Goal: Task Accomplishment & Management: Manage account settings

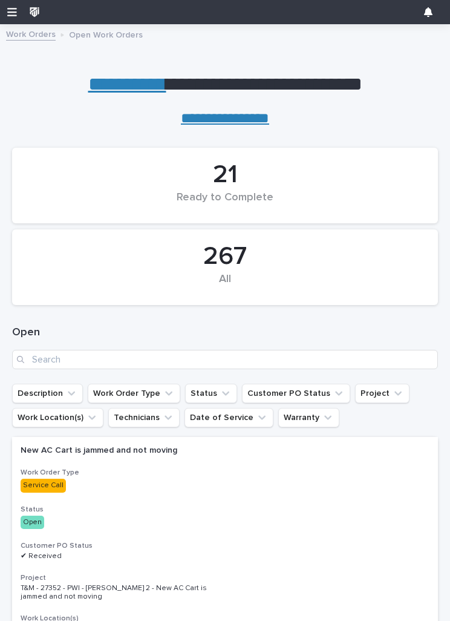
scroll to position [106, 0]
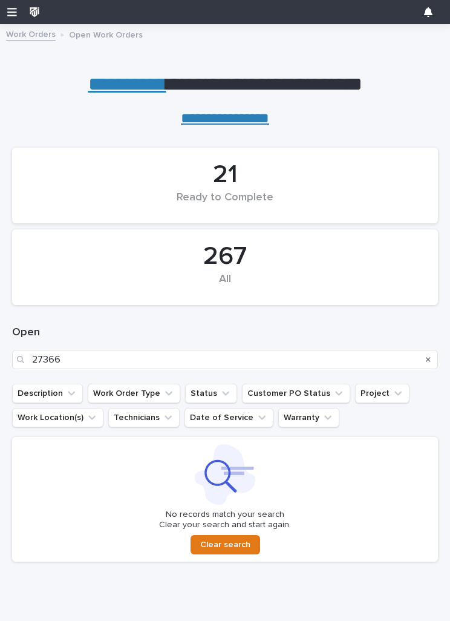
click at [437, 385] on ul "Description Work Order Type Status Customer PO Status Project Work Location(s) …" at bounding box center [225, 405] width 431 height 48
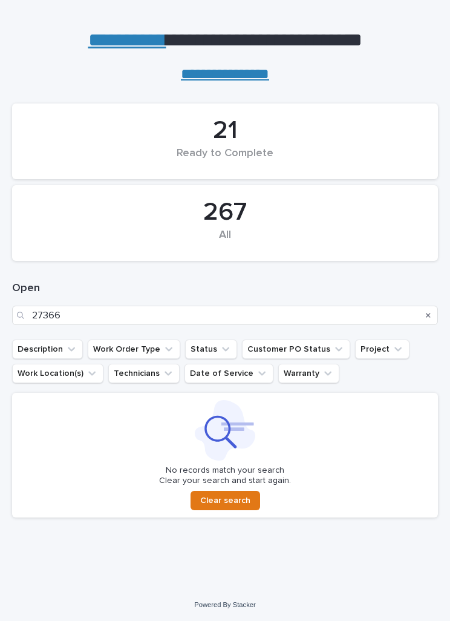
scroll to position [43, 0]
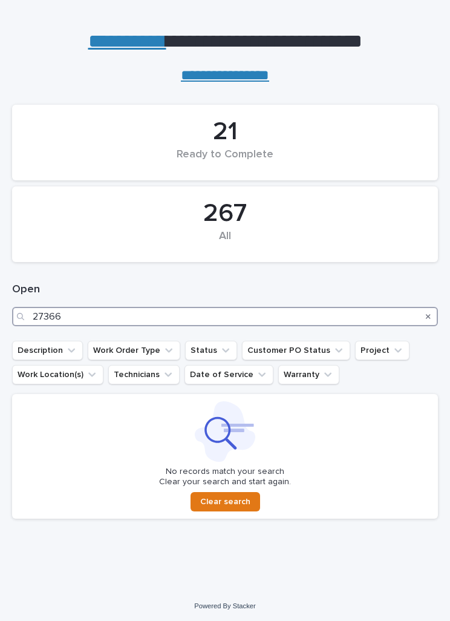
click at [318, 312] on input "27366" at bounding box center [225, 316] width 426 height 19
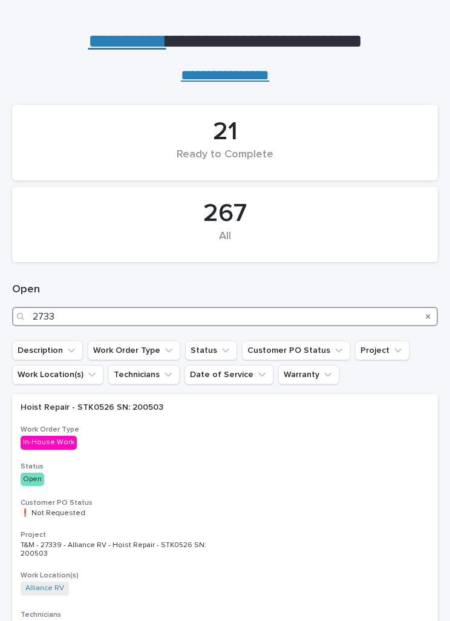
type input "27336"
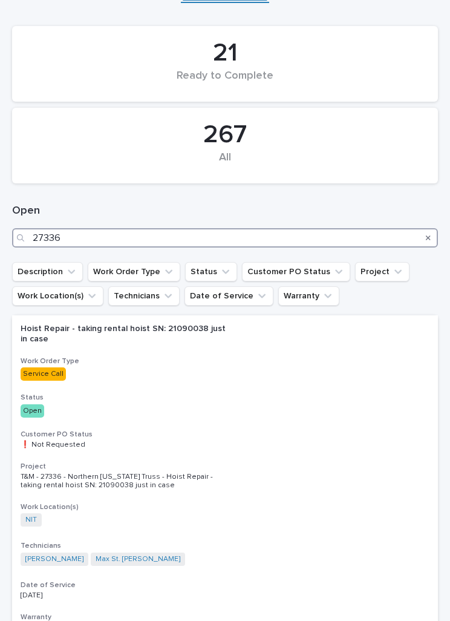
scroll to position [147, 0]
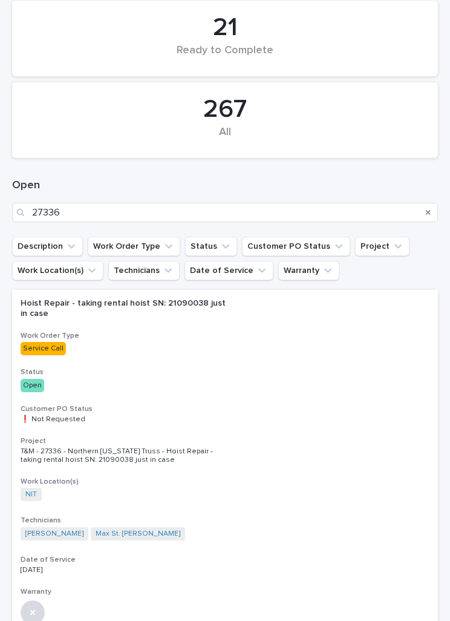
click at [437, 297] on div "Hoist Repair - taking rental hoist SN: 21090038 just in case Work Order Type Se…" at bounding box center [225, 457] width 426 height 334
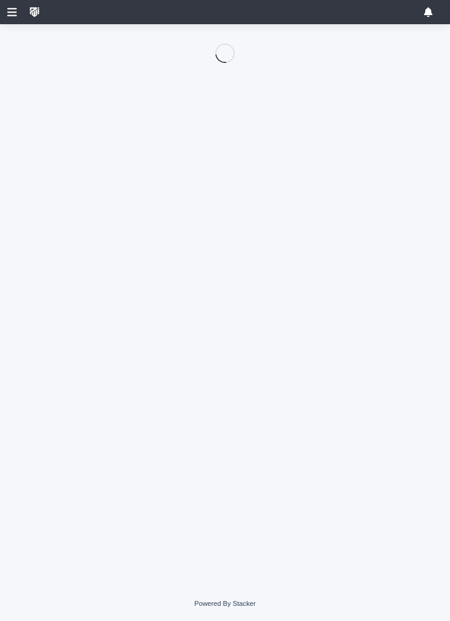
scroll to position [106, 0]
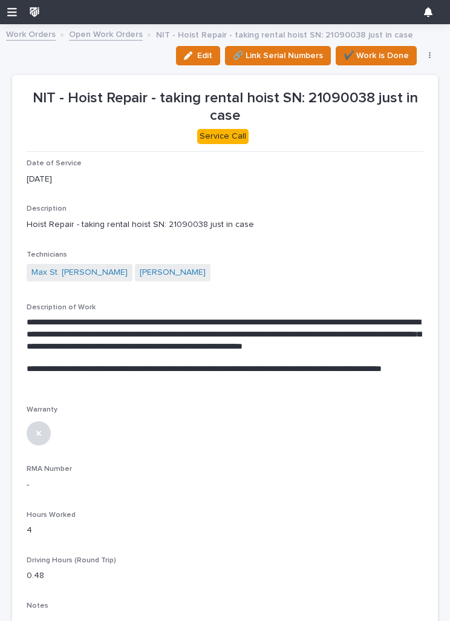
click at [206, 58] on span "Edit" at bounding box center [204, 55] width 15 height 11
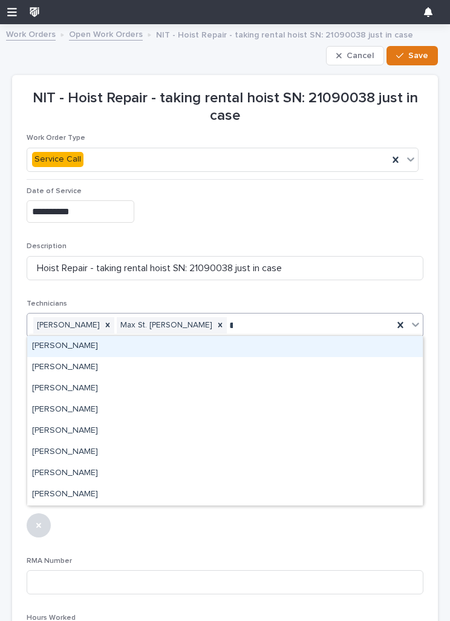
click at [51, 406] on div "[PERSON_NAME]" at bounding box center [225, 410] width 396 height 21
type input "*"
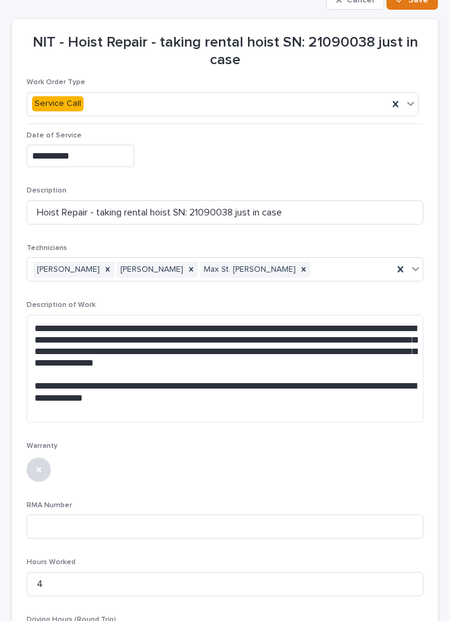
scroll to position [94, 0]
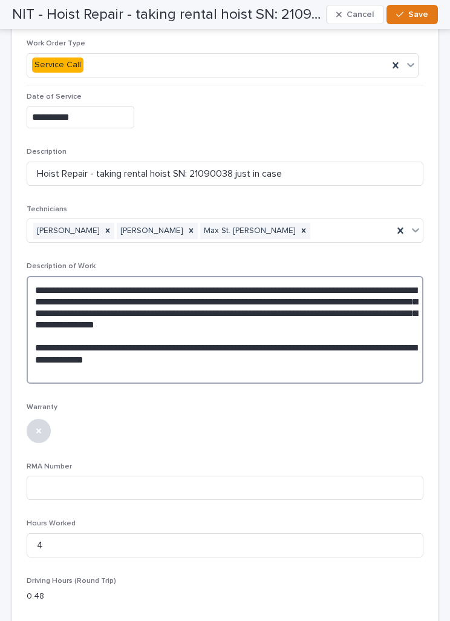
click at [376, 380] on textarea "**********" at bounding box center [225, 330] width 397 height 108
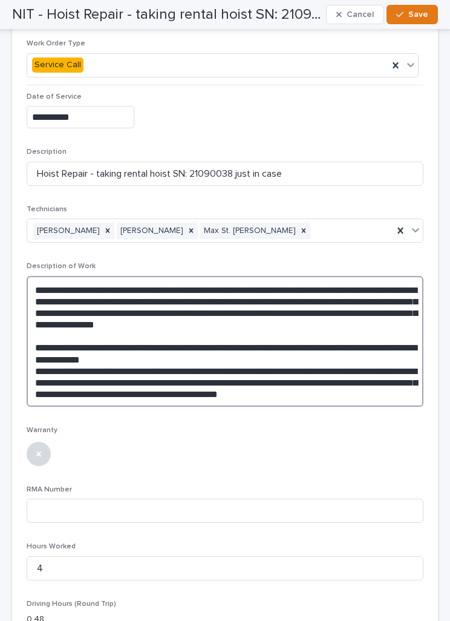
click at [213, 395] on textarea "**********" at bounding box center [225, 341] width 397 height 131
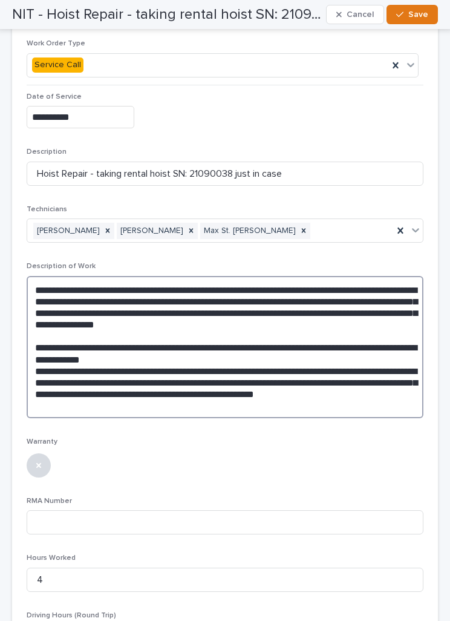
click at [340, 409] on textarea "**********" at bounding box center [225, 347] width 397 height 142
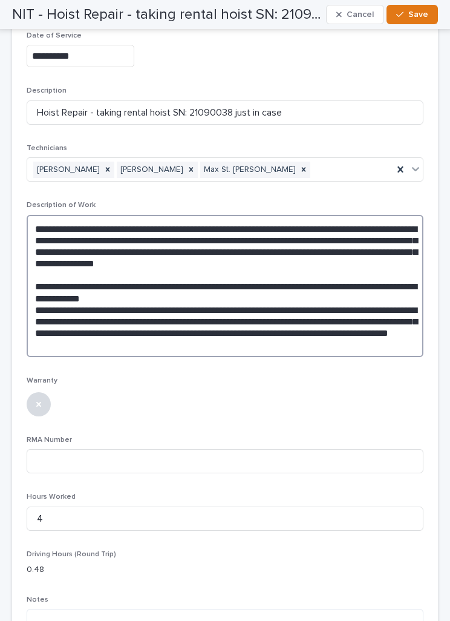
scroll to position [171, 0]
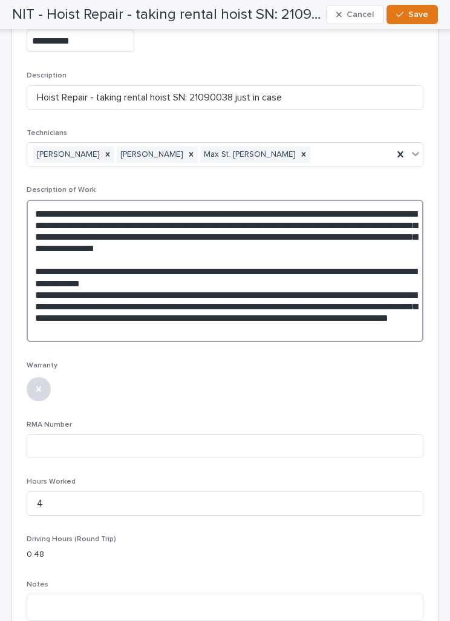
click at [41, 290] on textarea "**********" at bounding box center [225, 271] width 397 height 142
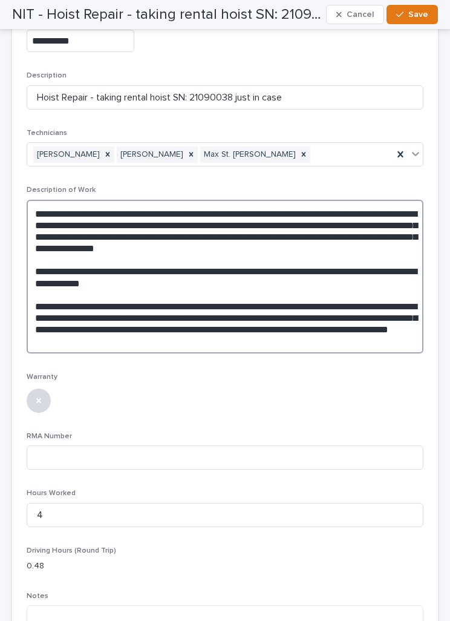
type textarea "**********"
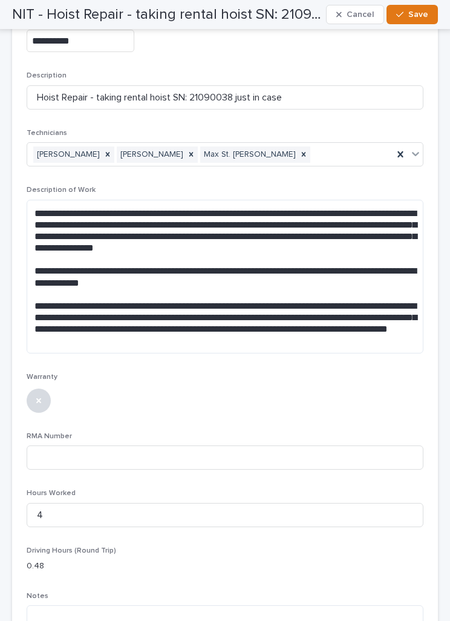
click at [398, 393] on div at bounding box center [225, 399] width 397 height 27
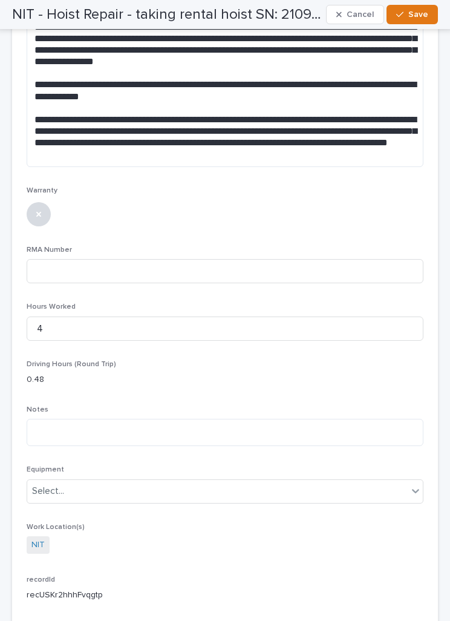
scroll to position [361, 0]
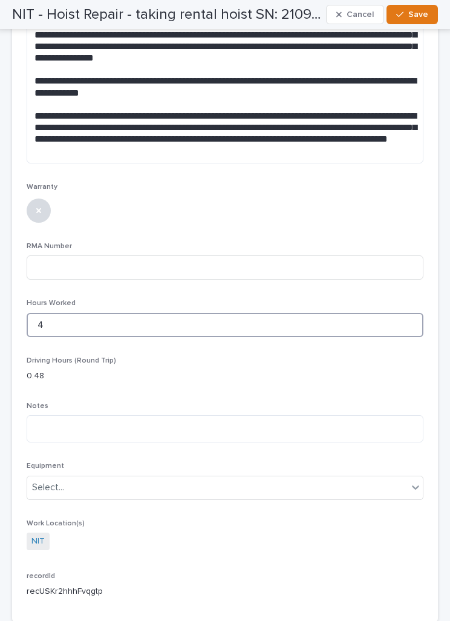
click at [362, 320] on input "4" at bounding box center [225, 325] width 397 height 24
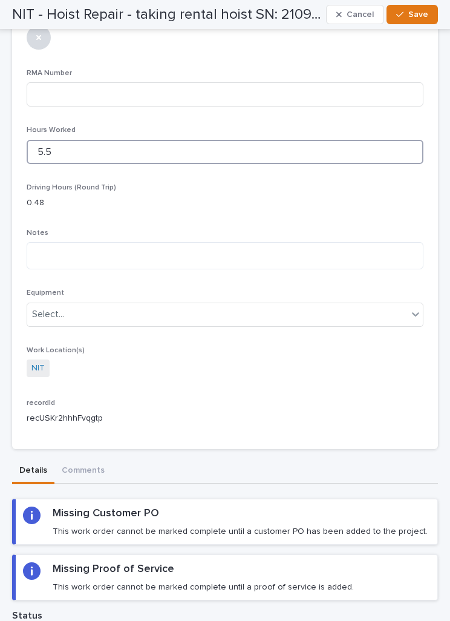
scroll to position [547, 0]
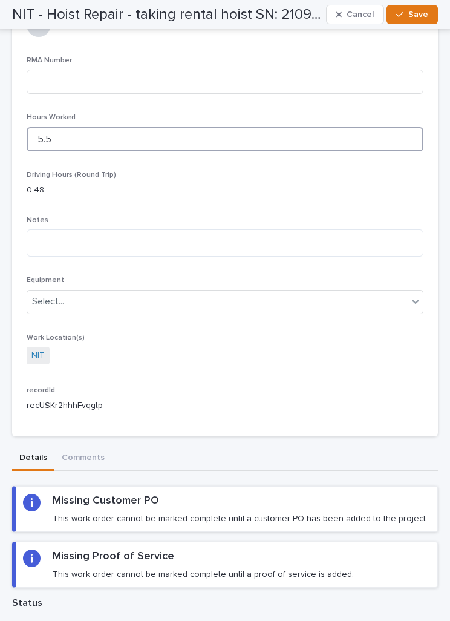
type input "5.5"
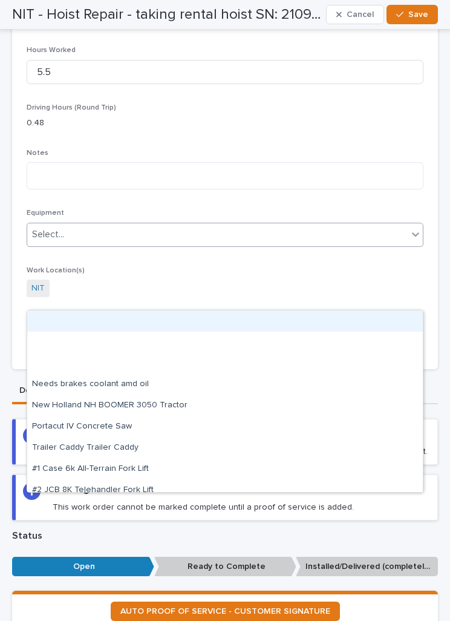
scroll to position [613, 0]
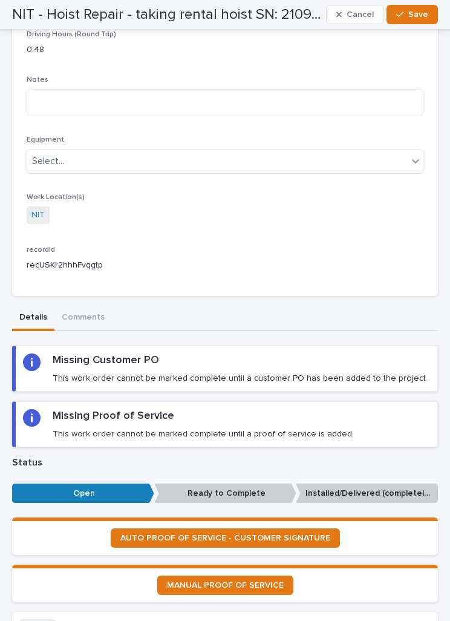
scroll to position [693, 0]
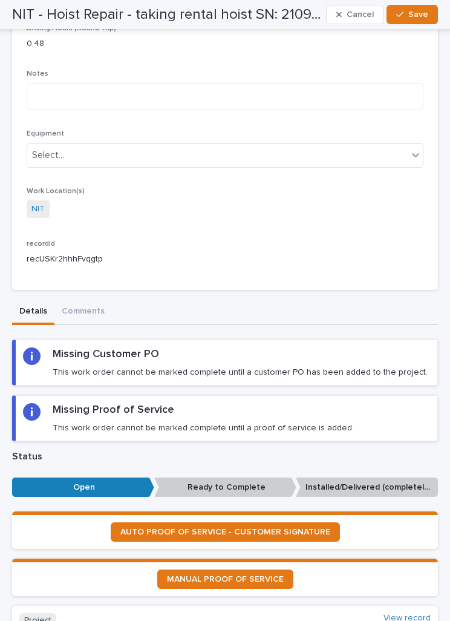
click at [391, 411] on div "Missing Proof of Service This work order cannot be marked complete until a proo…" at bounding box center [226, 418] width 407 height 30
click at [322, 528] on span "AUTO PROOF OF SERVICE - CUSTOMER SIGNATURE" at bounding box center [225, 532] width 210 height 8
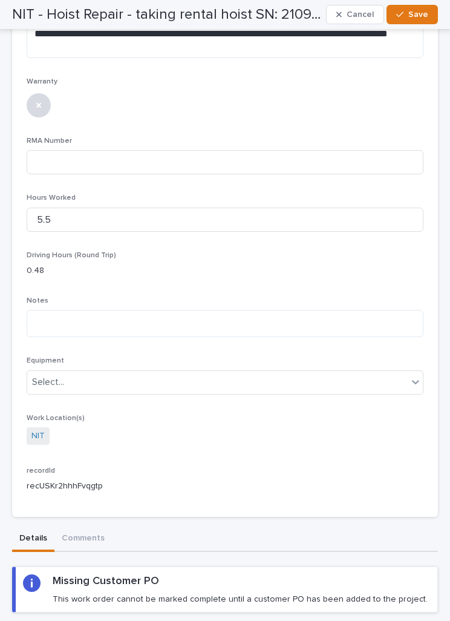
scroll to position [464, 0]
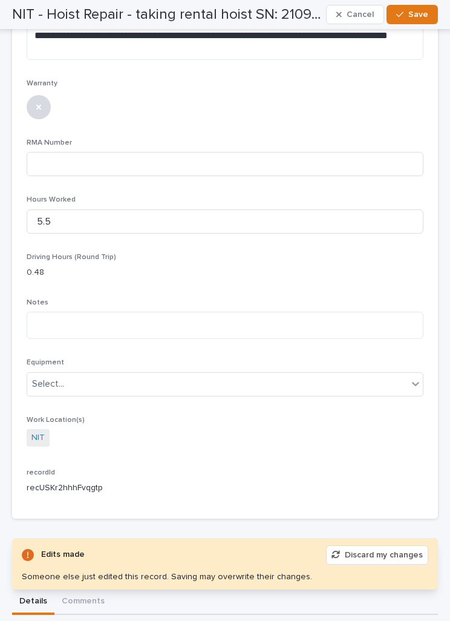
click at [412, 19] on span "Save" at bounding box center [419, 14] width 20 height 11
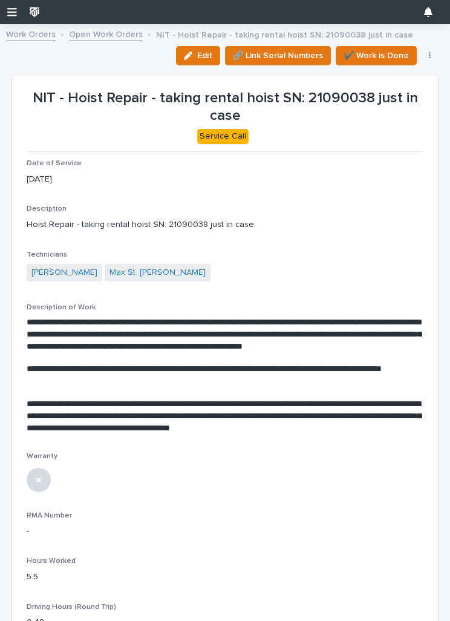
scroll to position [0, 0]
click at [394, 60] on span "✔️ Work is Done" at bounding box center [376, 55] width 65 height 15
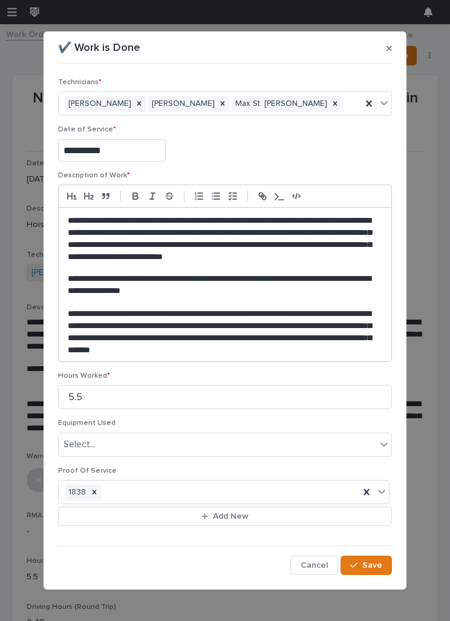
click at [391, 54] on button "button" at bounding box center [389, 48] width 15 height 19
